Goal: Information Seeking & Learning: Understand process/instructions

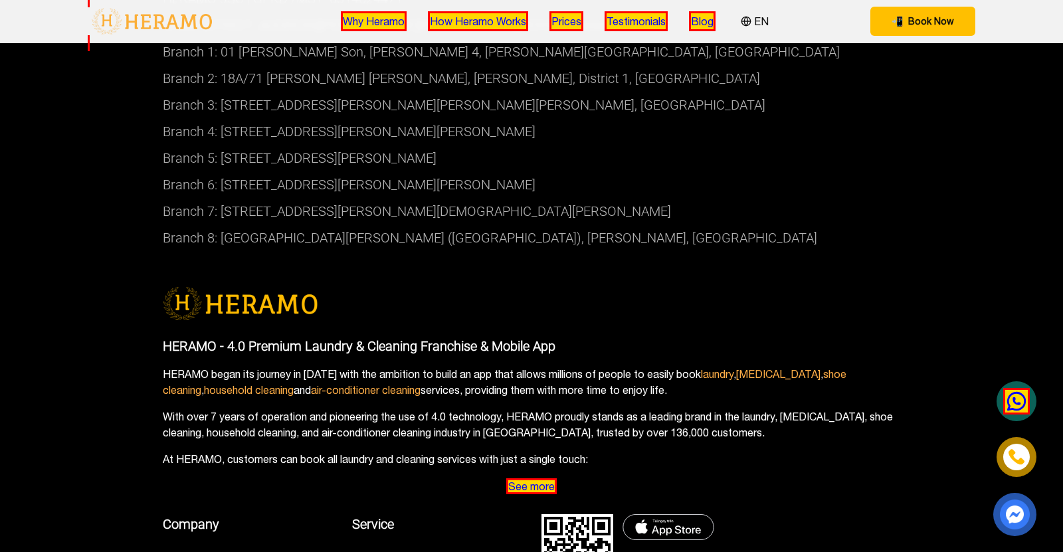
scroll to position [5138, 0]
